Goal: Information Seeking & Learning: Learn about a topic

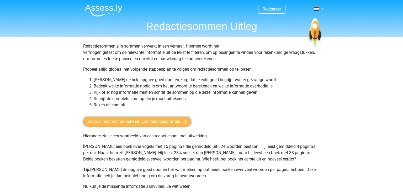
click at [137, 121] on link "Begin direct met het oefenen van redactiesommen" at bounding box center [137, 121] width 108 height 10
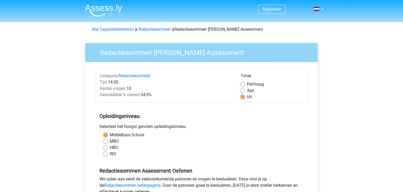
click at [110, 141] on label "MBO" at bounding box center [114, 141] width 9 height 6
click at [104, 141] on input "MBO" at bounding box center [105, 140] width 4 height 5
radio input "true"
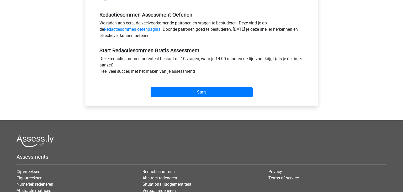
scroll to position [183, 0]
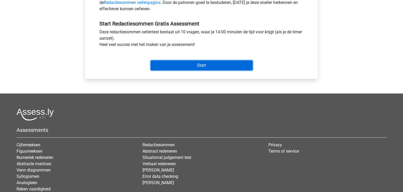
click at [181, 66] on input "Start" at bounding box center [202, 65] width 102 height 10
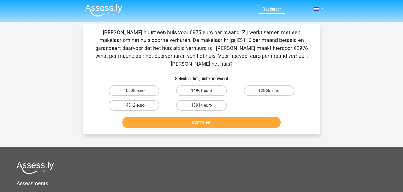
click at [210, 85] on label "14961 euro" at bounding box center [201, 90] width 51 height 10
click at [205, 91] on input "14961 euro" at bounding box center [202, 92] width 3 height 3
radio input "true"
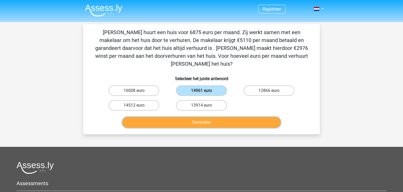
click at [218, 117] on button "Controleer" at bounding box center [201, 122] width 159 height 11
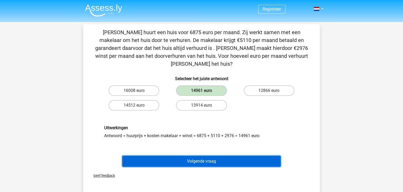
click at [215, 156] on button "Volgende vraag" at bounding box center [201, 161] width 159 height 11
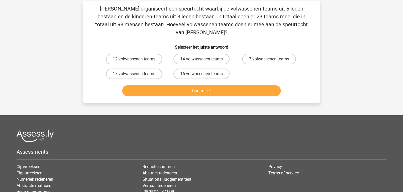
scroll to position [24, 0]
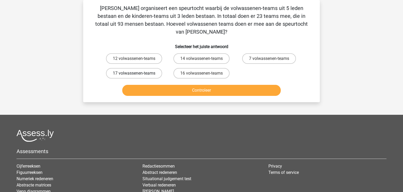
click at [123, 68] on label "17 volwassenen-teams" at bounding box center [134, 73] width 56 height 10
click at [134, 73] on input "17 volwassenen-teams" at bounding box center [135, 74] width 3 height 3
radio input "true"
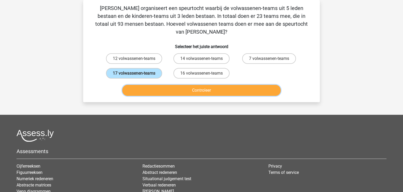
click at [185, 85] on button "Controleer" at bounding box center [201, 90] width 159 height 11
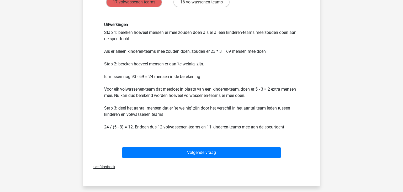
scroll to position [97, 0]
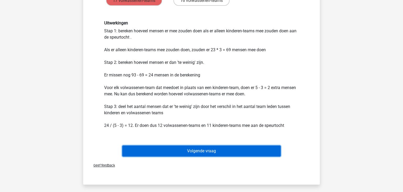
click at [230, 145] on button "Volgende vraag" at bounding box center [201, 150] width 159 height 11
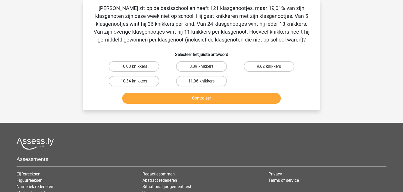
scroll to position [0, 0]
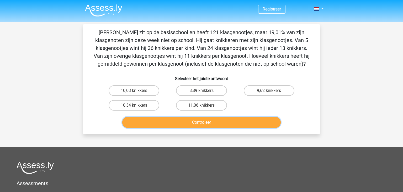
click at [122, 117] on button "Controleer" at bounding box center [201, 122] width 159 height 11
click at [60, 96] on div "Registreer Nederlands English" at bounding box center [201, 142] width 403 height 285
click at [200, 108] on label "11,06 knikkers" at bounding box center [201, 105] width 51 height 10
click at [201, 108] on input "11,06 knikkers" at bounding box center [202, 106] width 3 height 3
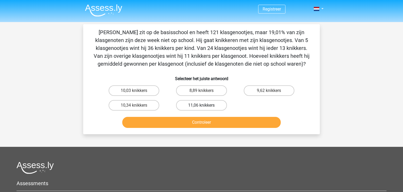
radio input "true"
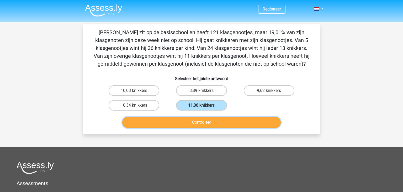
click at [204, 120] on button "Controleer" at bounding box center [201, 122] width 159 height 11
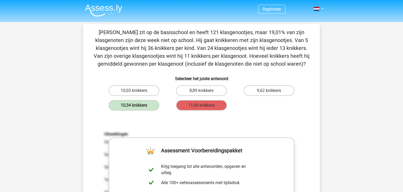
drag, startPoint x: 375, startPoint y: 128, endPoint x: 403, endPoint y: 160, distance: 42.5
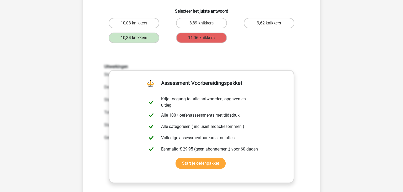
scroll to position [69, 0]
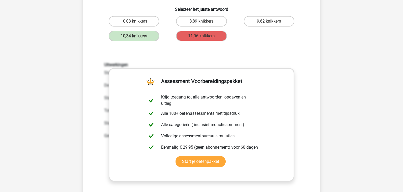
click at [100, 144] on div "Uitwerkingen Stap 1: bereken hoeveel overige klasgenootjes er zijn. De groep 'o…" at bounding box center [202, 131] width 220 height 163
click at [197, 18] on label "8,89 knikkers" at bounding box center [201, 21] width 51 height 10
click at [256, 23] on label "9,62 knikkers" at bounding box center [269, 21] width 51 height 10
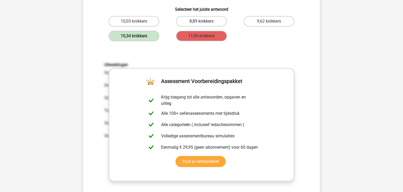
click at [202, 20] on label "8,89 knikkers" at bounding box center [201, 21] width 51 height 10
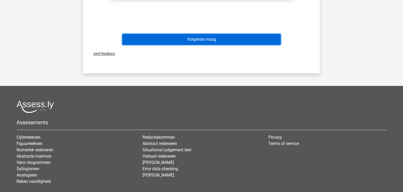
click at [215, 44] on button "Volgende vraag" at bounding box center [201, 39] width 159 height 11
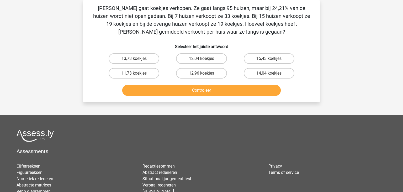
scroll to position [24, 0]
click at [140, 60] on label "13,73 koekjes" at bounding box center [134, 58] width 51 height 10
click at [137, 60] on input "13,73 koekjes" at bounding box center [135, 60] width 3 height 3
radio input "true"
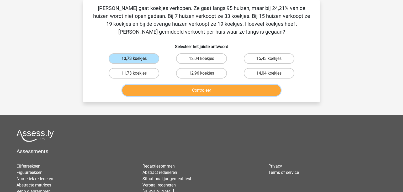
click at [191, 93] on button "Controleer" at bounding box center [201, 90] width 159 height 11
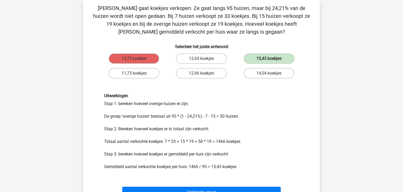
click at [191, 93] on h6 "Uitwerkingen" at bounding box center [201, 95] width 195 height 5
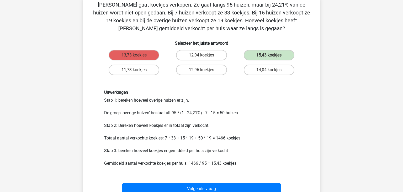
scroll to position [41, 0]
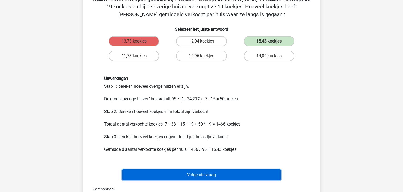
click at [183, 177] on button "Volgende vraag" at bounding box center [201, 174] width 159 height 11
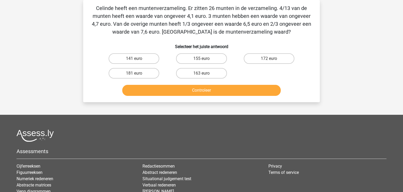
scroll to position [24, 0]
click at [202, 61] on input "155 euro" at bounding box center [202, 60] width 3 height 3
radio input "true"
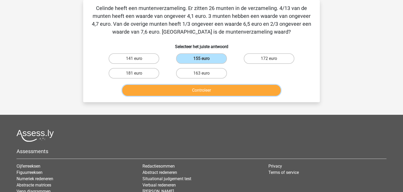
click at [199, 86] on button "Controleer" at bounding box center [201, 90] width 159 height 11
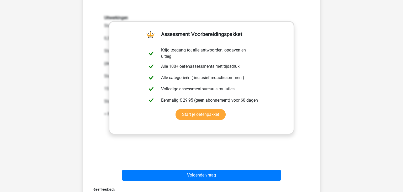
scroll to position [112, 0]
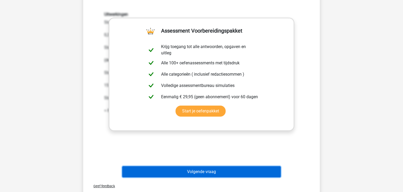
click at [273, 171] on button "Volgende vraag" at bounding box center [201, 171] width 159 height 11
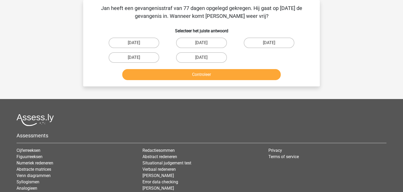
scroll to position [24, 0]
click at [213, 45] on label "[DATE]" at bounding box center [201, 43] width 51 height 10
click at [205, 45] on input "[DATE]" at bounding box center [202, 44] width 3 height 3
radio input "true"
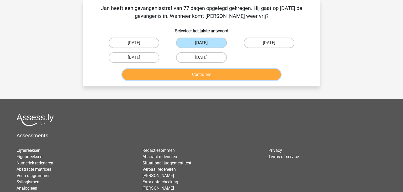
click at [219, 77] on button "Controleer" at bounding box center [201, 74] width 159 height 11
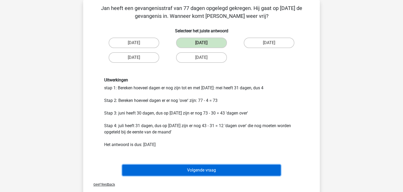
click at [205, 169] on button "Volgende vraag" at bounding box center [201, 170] width 159 height 11
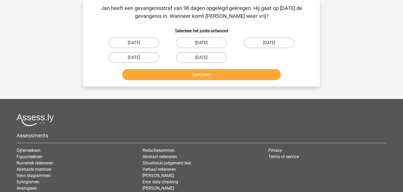
click at [188, 41] on label "[DATE]" at bounding box center [201, 43] width 51 height 10
click at [201, 43] on input "[DATE]" at bounding box center [202, 44] width 3 height 3
radio input "true"
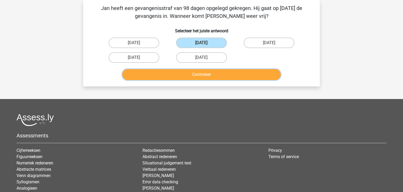
click at [201, 77] on button "Controleer" at bounding box center [201, 74] width 159 height 11
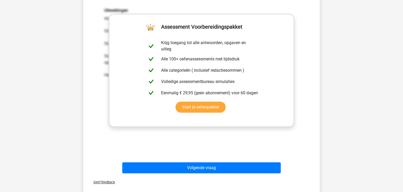
scroll to position [107, 0]
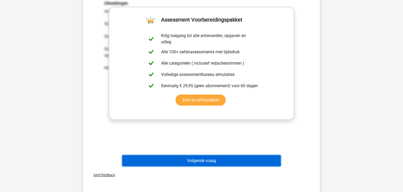
click at [275, 157] on button "Volgende vraag" at bounding box center [201, 160] width 159 height 11
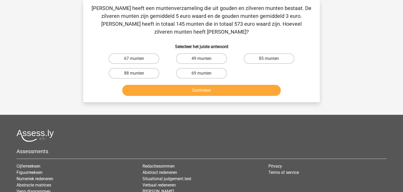
scroll to position [24, 0]
click at [129, 53] on label "67 munten" at bounding box center [134, 58] width 51 height 10
click at [134, 59] on input "67 munten" at bounding box center [135, 60] width 3 height 3
radio input "true"
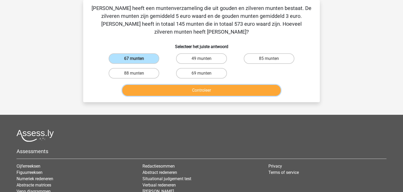
click at [172, 85] on button "Controleer" at bounding box center [201, 90] width 159 height 11
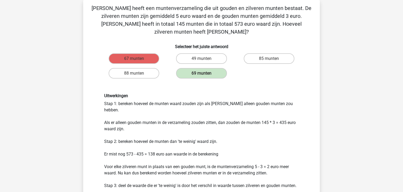
scroll to position [207, 0]
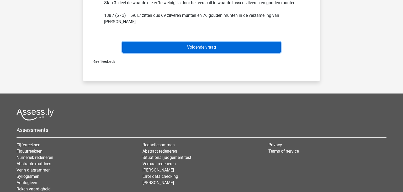
click at [221, 42] on button "Volgende vraag" at bounding box center [201, 47] width 159 height 11
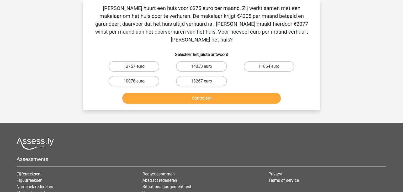
scroll to position [24, 0]
click at [140, 61] on label "12757 euro" at bounding box center [134, 66] width 51 height 10
click at [137, 66] on input "12757 euro" at bounding box center [135, 67] width 3 height 3
radio input "true"
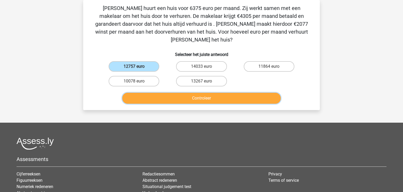
click at [196, 93] on button "Controleer" at bounding box center [201, 98] width 159 height 11
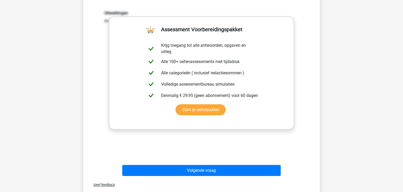
scroll to position [135, 0]
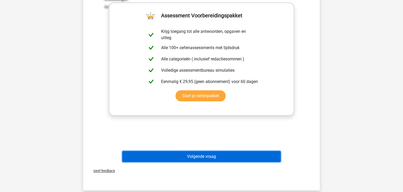
click at [240, 151] on button "Volgende vraag" at bounding box center [201, 156] width 159 height 11
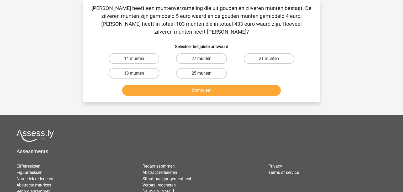
scroll to position [24, 0]
click at [147, 53] on label "14 munten" at bounding box center [134, 58] width 51 height 10
click at [137, 59] on input "14 munten" at bounding box center [135, 60] width 3 height 3
radio input "true"
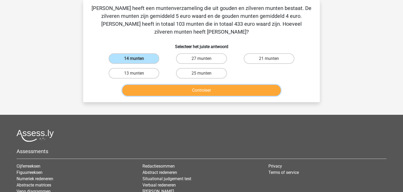
click at [190, 85] on button "Controleer" at bounding box center [201, 90] width 159 height 11
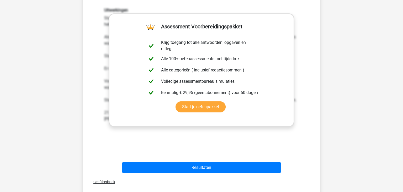
scroll to position [121, 0]
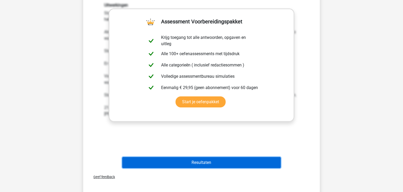
click at [201, 157] on button "Resultaten" at bounding box center [201, 162] width 159 height 11
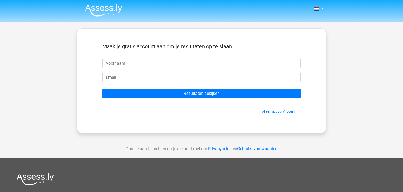
click at [387, 140] on div "Door je aan te melden ga je akkoord met ons Privacybeleid en Gebruiksvoorwaarden" at bounding box center [201, 148] width 403 height 19
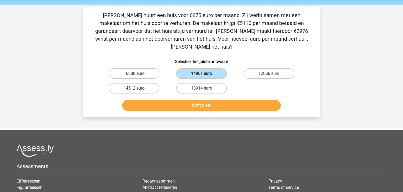
scroll to position [16, 0]
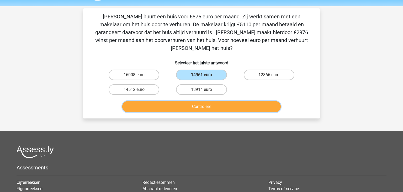
click at [220, 101] on button "Controleer" at bounding box center [201, 106] width 159 height 11
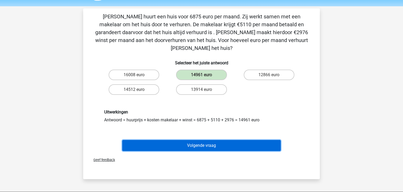
click at [211, 140] on button "Volgende vraag" at bounding box center [201, 145] width 159 height 11
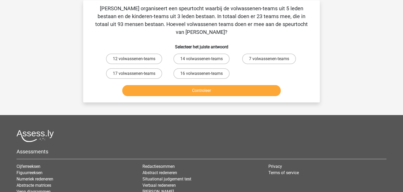
scroll to position [24, 0]
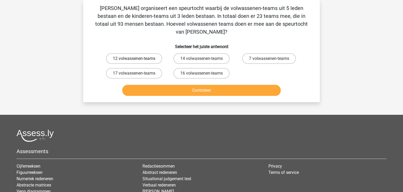
click at [125, 53] on label "12 volwassenen-teams" at bounding box center [134, 58] width 56 height 10
click at [134, 59] on input "12 volwassenen-teams" at bounding box center [135, 60] width 3 height 3
radio input "true"
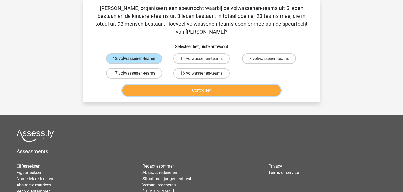
click at [190, 85] on button "Controleer" at bounding box center [201, 90] width 159 height 11
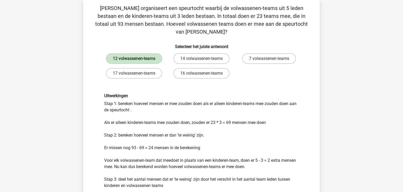
click at [399, 187] on div "Registreer Nederlands English" at bounding box center [201, 192] width 403 height 432
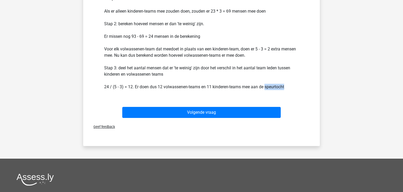
scroll to position [183, 0]
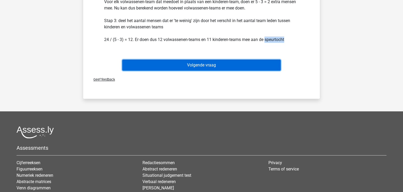
click at [249, 60] on button "Volgende vraag" at bounding box center [201, 65] width 159 height 11
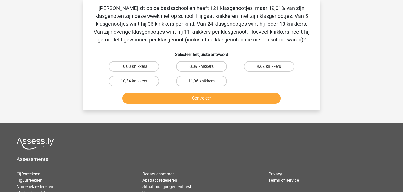
scroll to position [24, 0]
drag, startPoint x: 350, startPoint y: 57, endPoint x: 371, endPoint y: 51, distance: 21.9
click at [371, 51] on div "Registreer Nederlands English" at bounding box center [201, 118] width 403 height 285
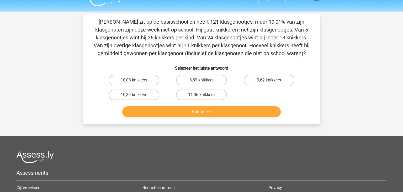
scroll to position [10, 0]
click at [135, 97] on input "10,34 knikkers" at bounding box center [135, 96] width 3 height 3
radio input "true"
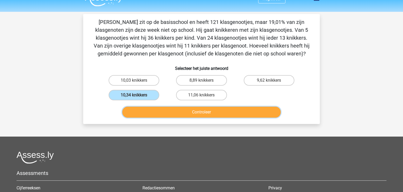
click at [149, 109] on button "Controleer" at bounding box center [201, 112] width 159 height 11
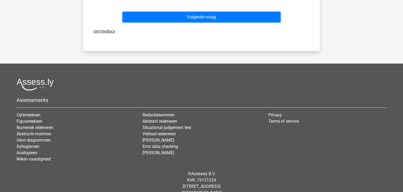
scroll to position [284, 0]
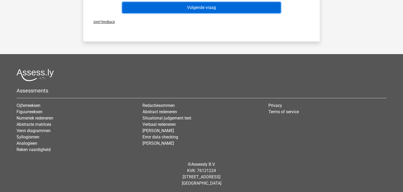
click at [185, 6] on button "Volgende vraag" at bounding box center [201, 7] width 159 height 11
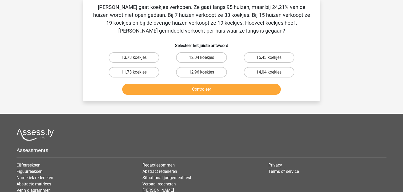
scroll to position [24, 0]
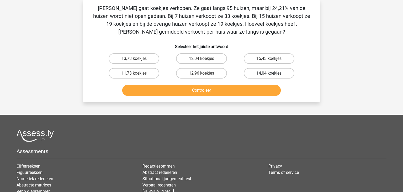
drag, startPoint x: 274, startPoint y: 76, endPoint x: 270, endPoint y: 70, distance: 7.5
click at [271, 72] on label "14,04 koekjes" at bounding box center [269, 73] width 51 height 10
click at [269, 58] on label "15,43 koekjes" at bounding box center [269, 58] width 51 height 10
click at [269, 59] on input "15,43 koekjes" at bounding box center [270, 60] width 3 height 3
radio input "true"
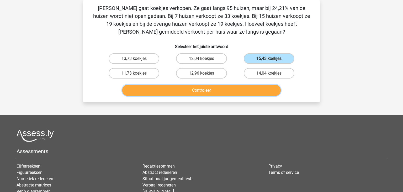
click at [208, 92] on button "Controleer" at bounding box center [201, 90] width 159 height 11
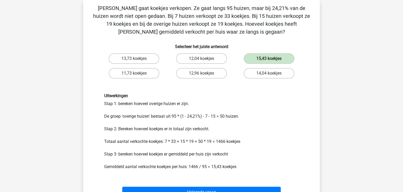
scroll to position [207, 0]
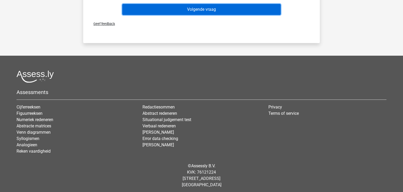
click at [195, 11] on button "Volgende vraag" at bounding box center [201, 9] width 159 height 11
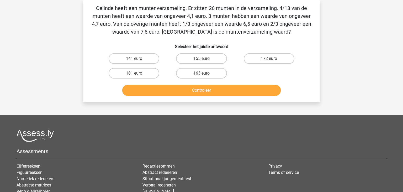
scroll to position [24, 0]
click at [214, 59] on label "155 euro" at bounding box center [201, 58] width 51 height 10
click at [205, 59] on input "155 euro" at bounding box center [202, 60] width 3 height 3
radio input "true"
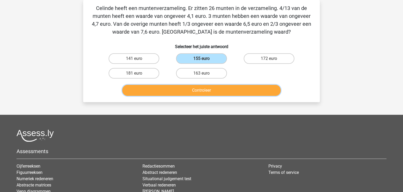
click at [225, 92] on button "Controleer" at bounding box center [201, 90] width 159 height 11
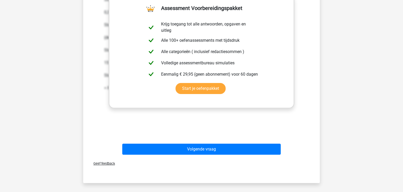
scroll to position [135, 0]
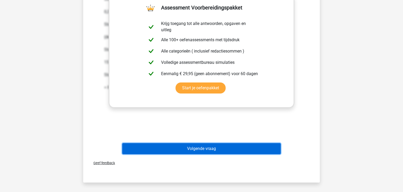
click at [202, 151] on button "Volgende vraag" at bounding box center [201, 148] width 159 height 11
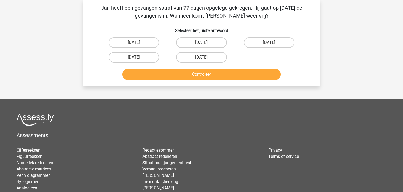
scroll to position [24, 0]
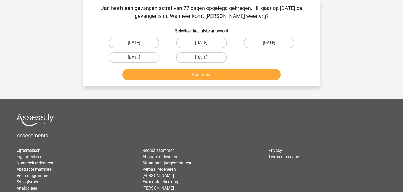
click at [335, 113] on footer "Assessments Cijferreeksen Figuurreeksen Numeriek redeneren Abstracte matrices V…" at bounding box center [201, 168] width 403 height 139
click at [210, 62] on label "[DATE]" at bounding box center [201, 57] width 51 height 10
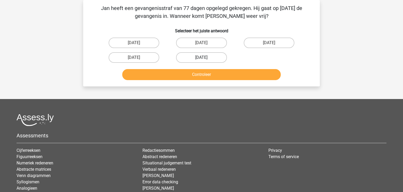
click at [205, 61] on input "[DATE]" at bounding box center [202, 58] width 3 height 3
radio input "true"
click at [200, 41] on label "[DATE]" at bounding box center [201, 43] width 51 height 10
click at [201, 43] on input "[DATE]" at bounding box center [202, 44] width 3 height 3
radio input "true"
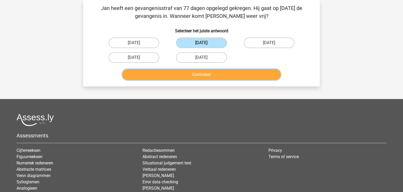
click at [212, 75] on button "Controleer" at bounding box center [201, 74] width 159 height 11
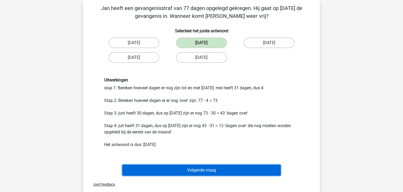
click at [269, 167] on button "Volgende vraag" at bounding box center [201, 170] width 159 height 11
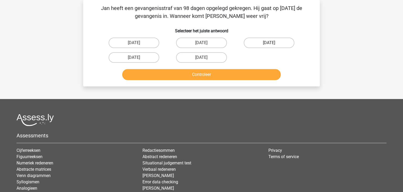
click at [264, 41] on label "[DATE]" at bounding box center [269, 43] width 51 height 10
click at [269, 43] on input "[DATE]" at bounding box center [270, 44] width 3 height 3
radio input "true"
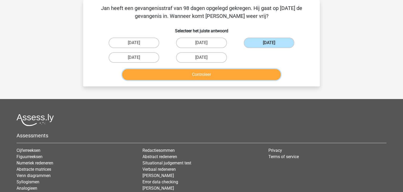
click at [252, 72] on button "Controleer" at bounding box center [201, 74] width 159 height 11
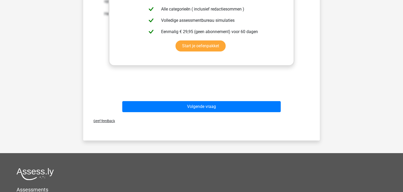
scroll to position [207, 0]
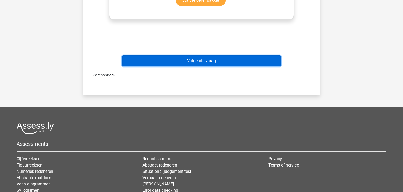
click at [232, 63] on button "Volgende vraag" at bounding box center [201, 60] width 159 height 11
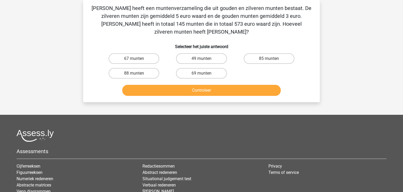
scroll to position [24, 0]
click at [111, 13] on p "[PERSON_NAME] heeft een muntenverzameling die uit gouden en zilveren munten bes…" at bounding box center [202, 19] width 220 height 31
click at [196, 53] on label "49 munten" at bounding box center [201, 58] width 51 height 10
click at [201, 59] on input "49 munten" at bounding box center [202, 60] width 3 height 3
radio input "true"
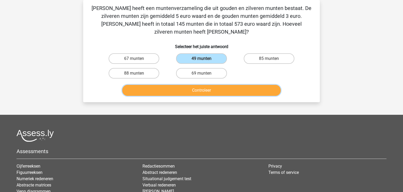
click at [199, 85] on button "Controleer" at bounding box center [201, 90] width 159 height 11
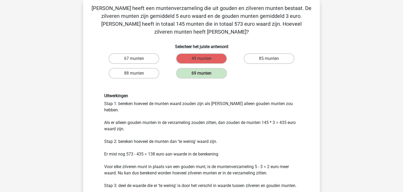
scroll to position [207, 0]
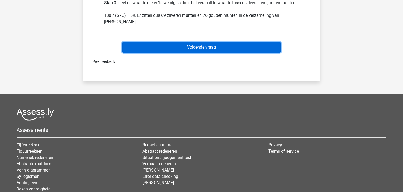
click at [220, 42] on button "Volgende vraag" at bounding box center [201, 47] width 159 height 11
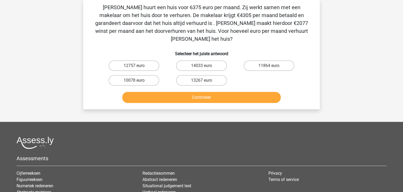
scroll to position [24, 0]
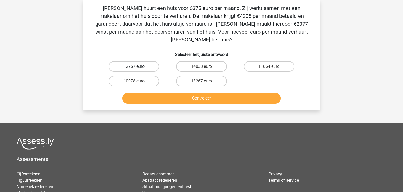
click at [138, 61] on label "12757 euro" at bounding box center [134, 66] width 51 height 10
click at [137, 66] on input "12757 euro" at bounding box center [135, 67] width 3 height 3
radio input "true"
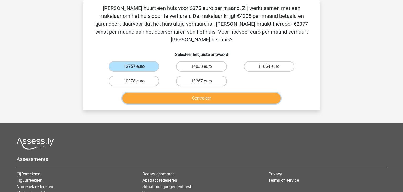
click at [168, 93] on button "Controleer" at bounding box center [201, 98] width 159 height 11
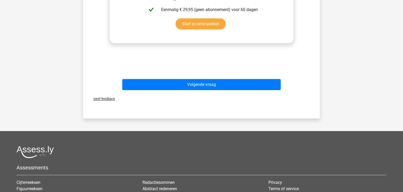
scroll to position [276, 0]
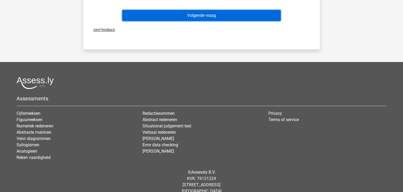
click at [237, 11] on button "Volgende vraag" at bounding box center [201, 15] width 159 height 11
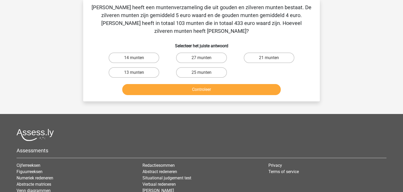
scroll to position [24, 0]
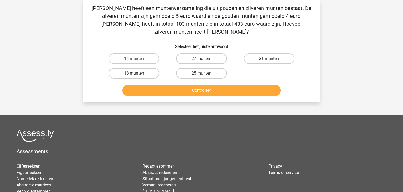
click at [281, 53] on label "21 munten" at bounding box center [269, 58] width 51 height 10
click at [272, 59] on input "21 munten" at bounding box center [270, 60] width 3 height 3
radio input "true"
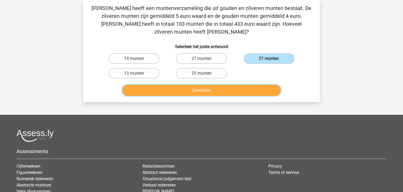
click at [260, 85] on button "Controleer" at bounding box center [201, 90] width 159 height 11
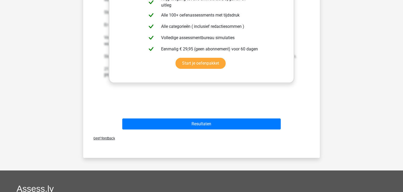
scroll to position [207, 0]
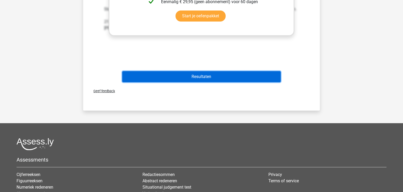
click at [204, 71] on button "Resultaten" at bounding box center [201, 76] width 159 height 11
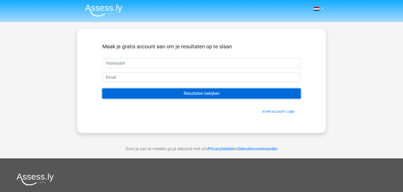
click at [197, 93] on input "Resultaten bekijken" at bounding box center [201, 93] width 198 height 10
